Goal: Information Seeking & Learning: Learn about a topic

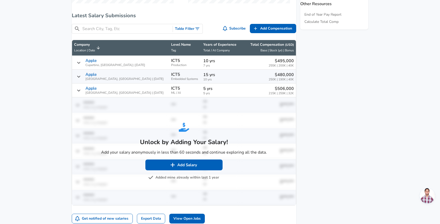
scroll to position [276, 0]
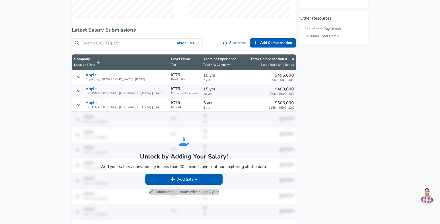
click at [183, 195] on button "Added mine already within last 1 year" at bounding box center [184, 192] width 70 height 6
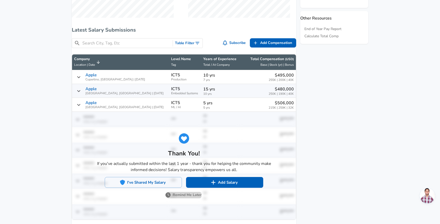
click at [187, 197] on button "Remind Me Later" at bounding box center [183, 195] width 35 height 6
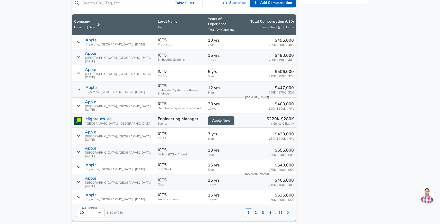
scroll to position [317, 0]
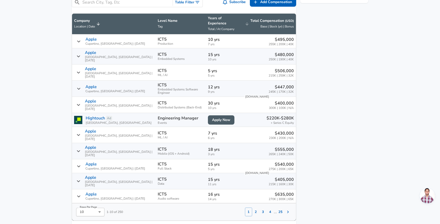
click at [245, 25] on icon "Salary Submissions" at bounding box center [246, 23] width 3 height 3
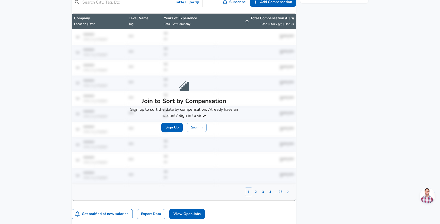
click at [245, 23] on icon "Salary Submissions" at bounding box center [246, 21] width 3 height 3
click at [188, 162] on td "Join to Sort by Compensation Sign up to sort the data by compensation. Already …" at bounding box center [184, 106] width 224 height 154
click at [245, 24] on icon "Salary Submissions" at bounding box center [247, 21] width 5 height 5
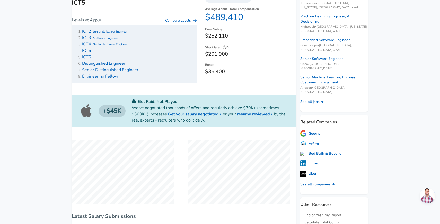
scroll to position [89, 0]
click at [91, 60] on span "ICT6" at bounding box center [86, 58] width 9 height 6
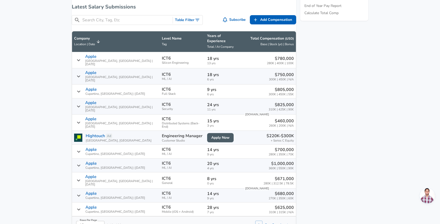
scroll to position [300, 0]
